Goal: Information Seeking & Learning: Stay updated

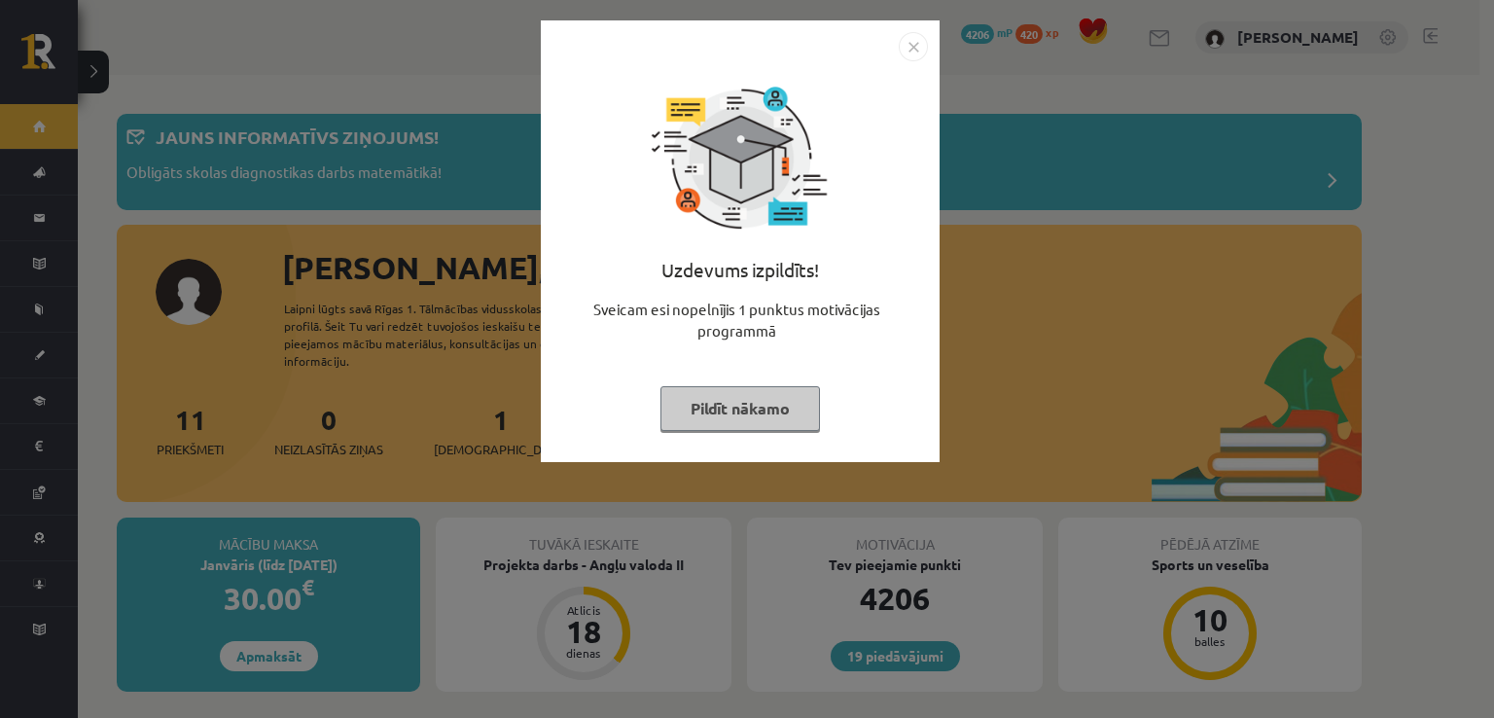
click at [779, 408] on button "Pildīt nākamo" at bounding box center [741, 408] width 160 height 45
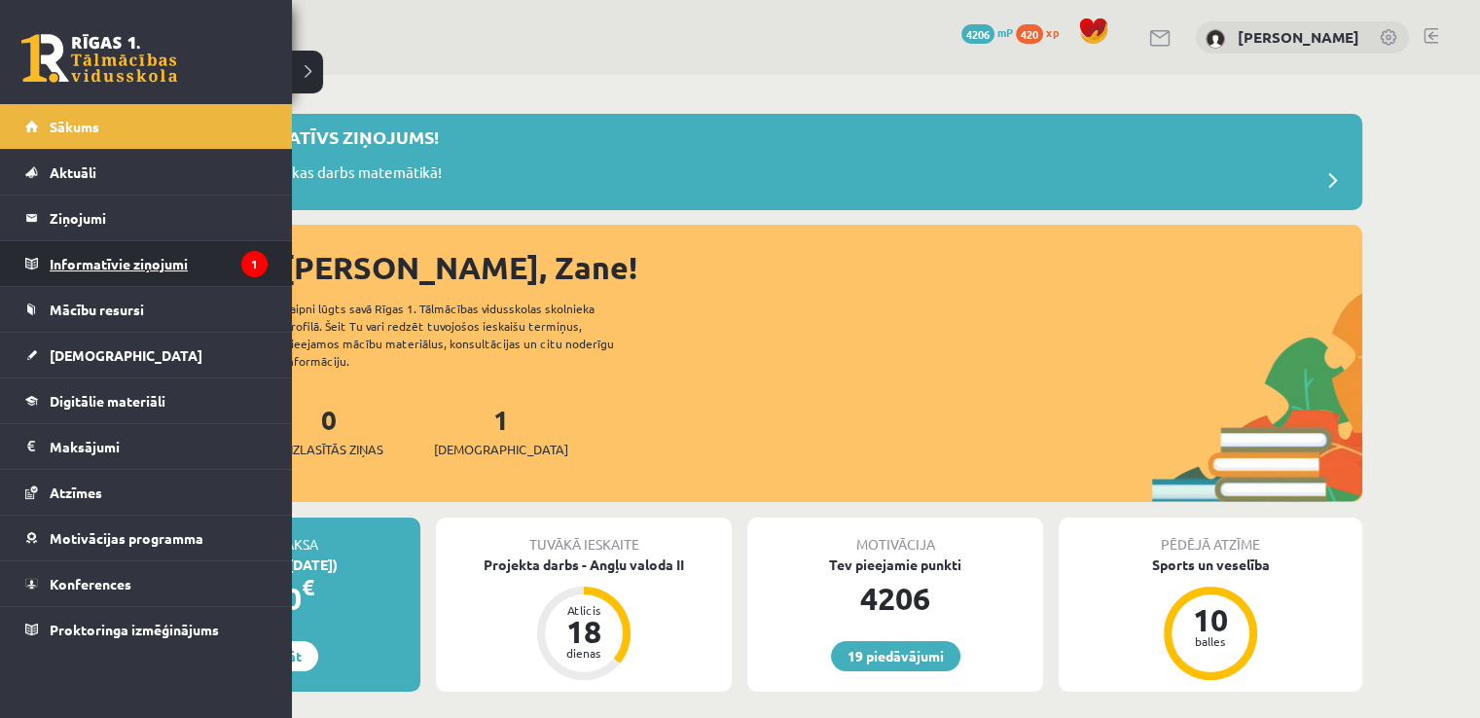
click at [116, 268] on legend "Informatīvie ziņojumi 1" at bounding box center [159, 263] width 218 height 45
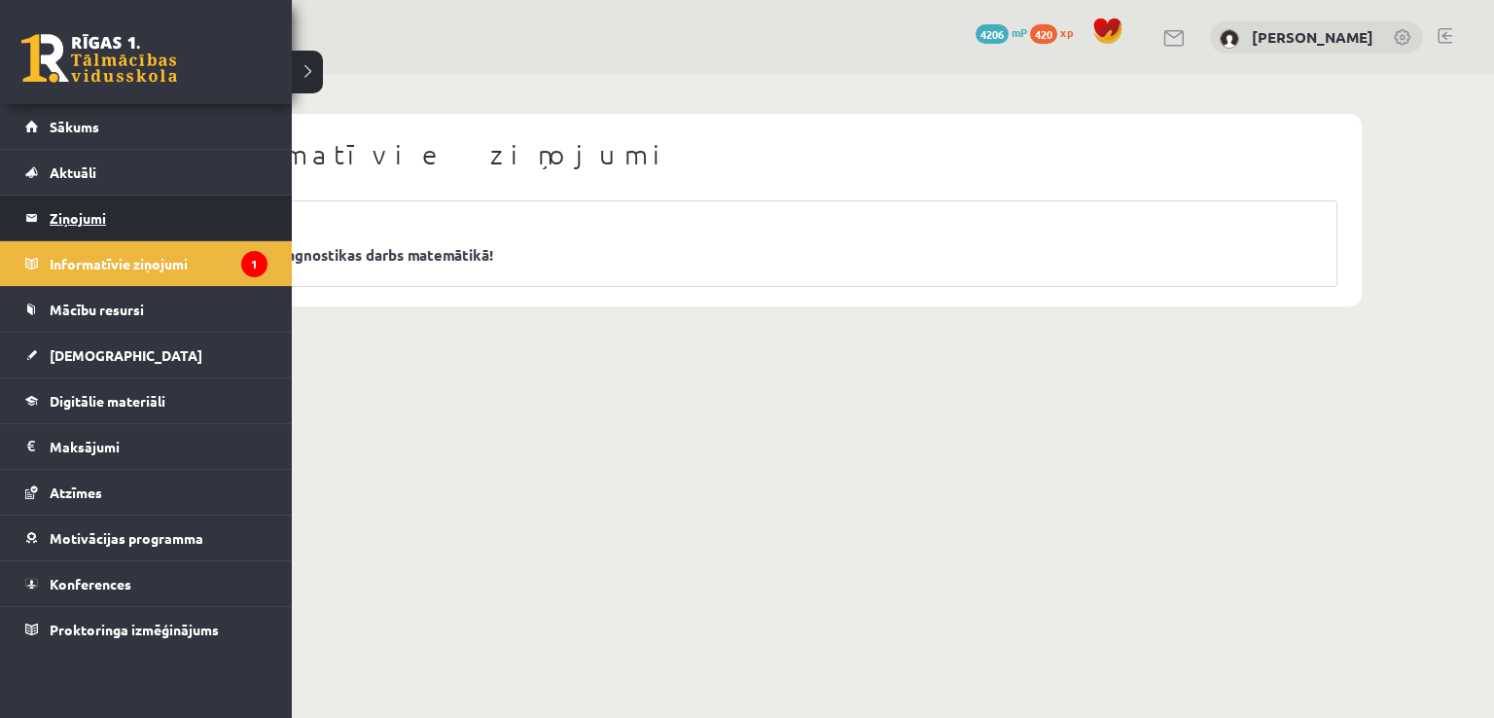
click at [99, 224] on legend "Ziņojumi 0" at bounding box center [159, 218] width 218 height 45
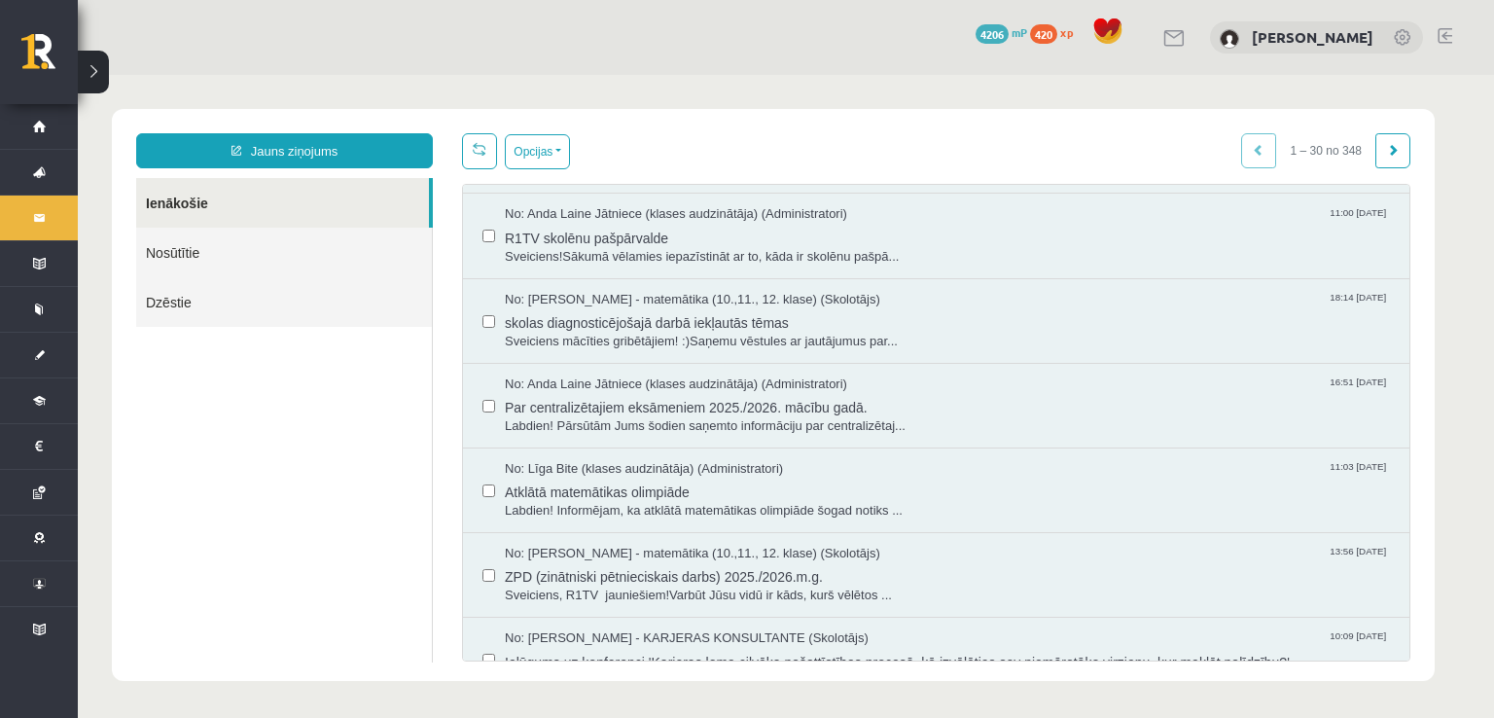
scroll to position [254, 0]
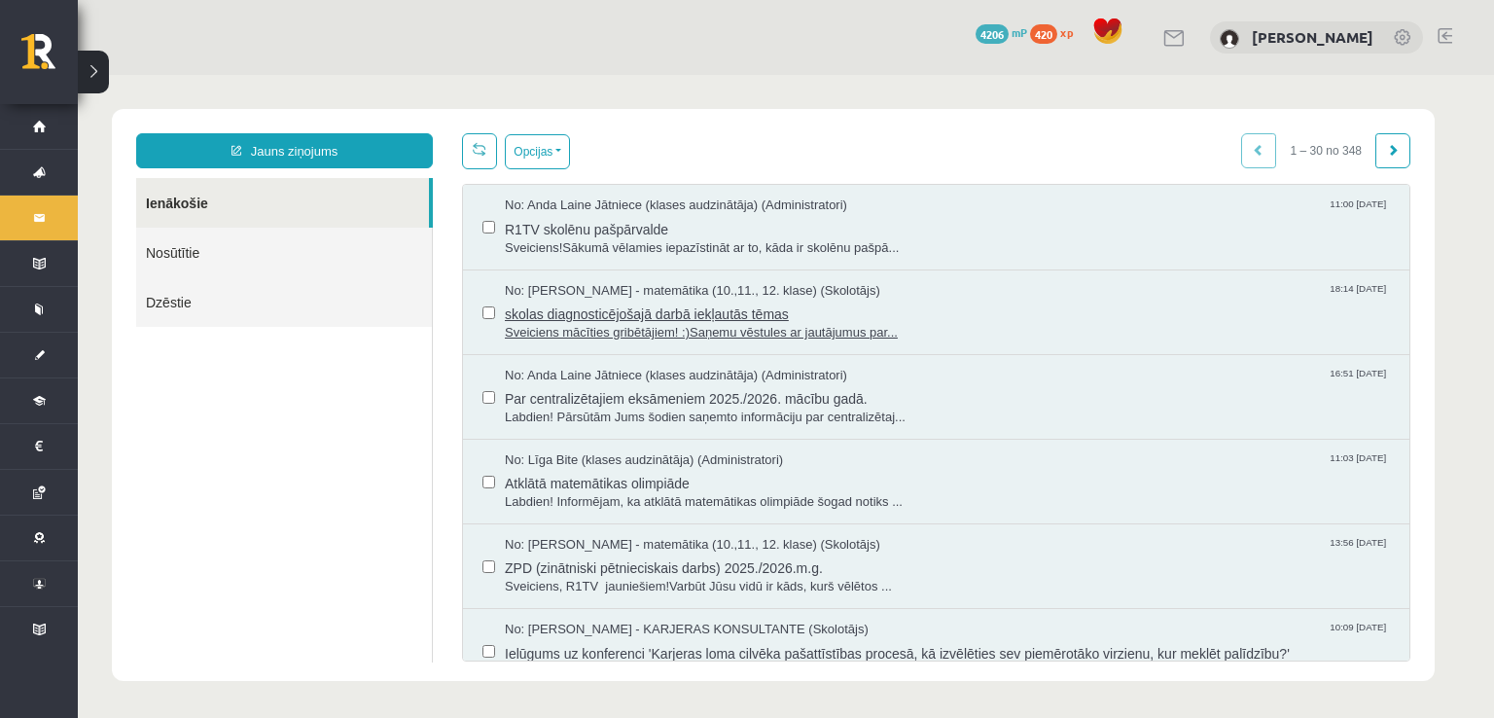
click at [673, 309] on span "skolas diagnosticējošajā darbā iekļautās tēmas" at bounding box center [947, 312] width 885 height 24
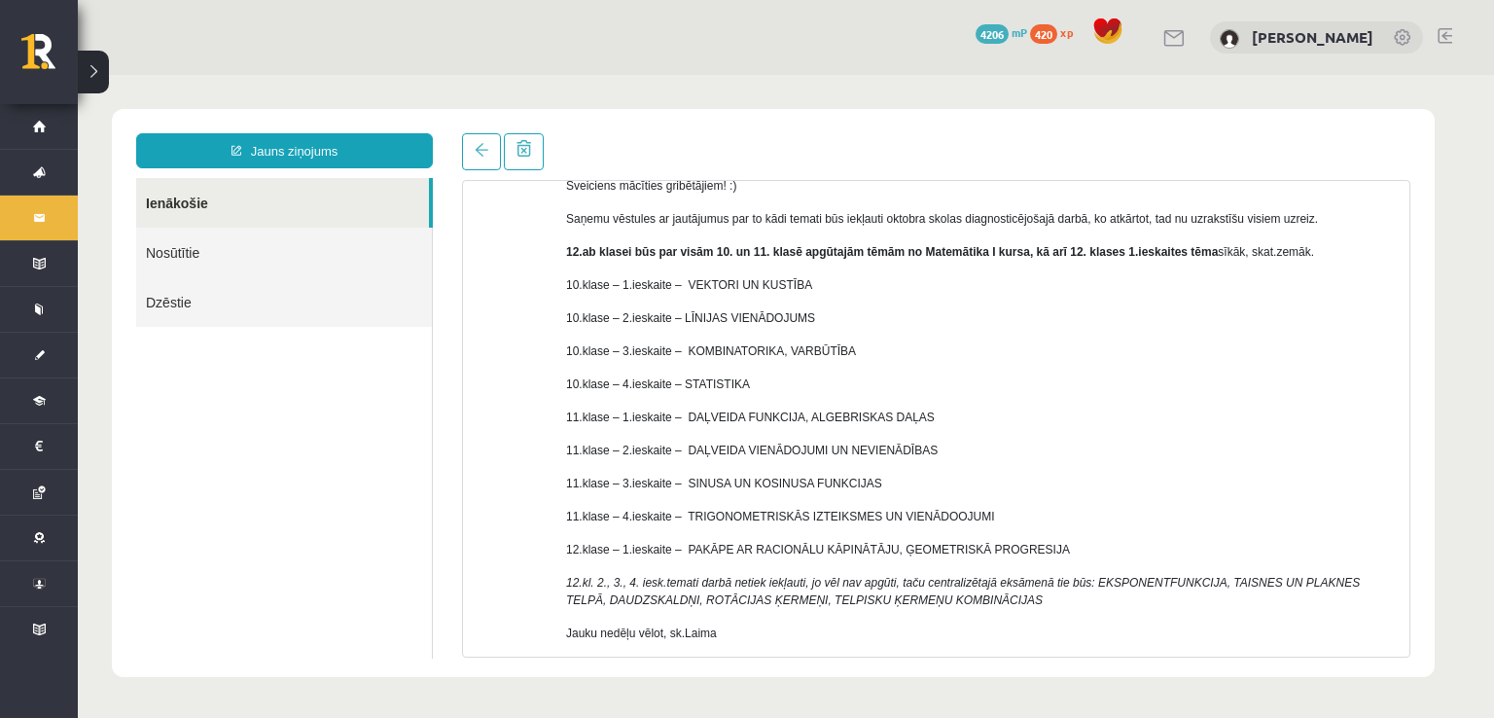
scroll to position [138, 0]
